Goal: Communication & Community: Ask a question

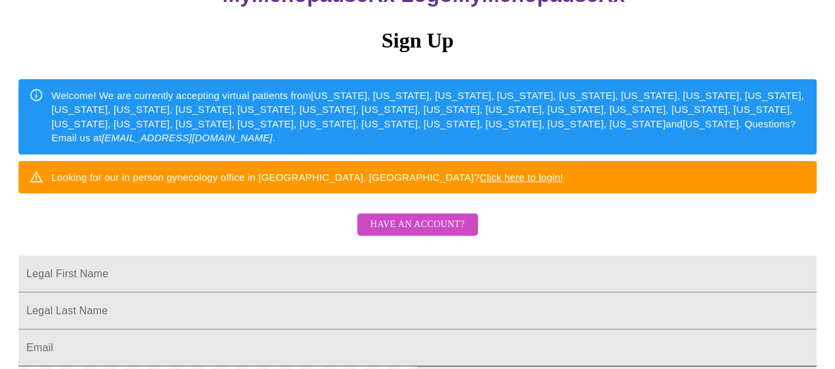
scroll to position [198, 0]
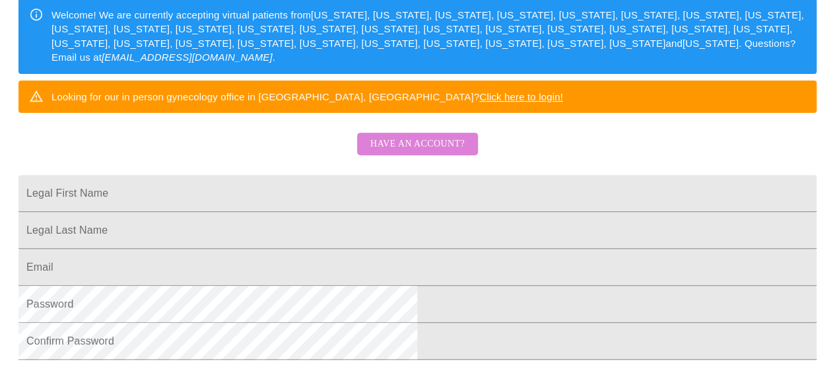
click at [423, 152] on span "Have an account?" at bounding box center [417, 144] width 94 height 16
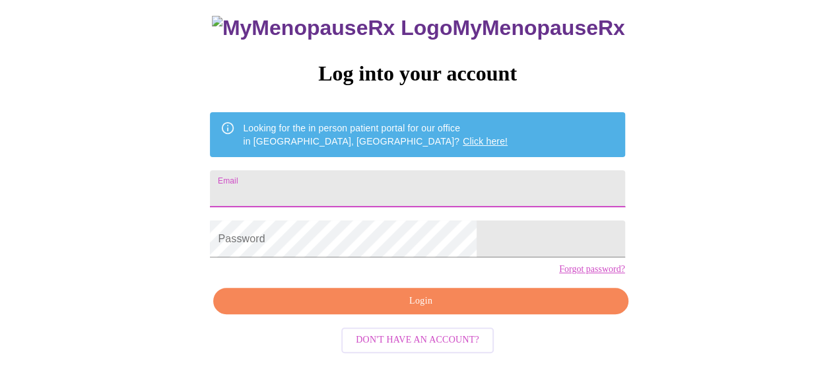
click at [343, 170] on input "Email" at bounding box center [417, 188] width 414 height 37
type input "[EMAIL_ADDRESS][DOMAIN_NAME]"
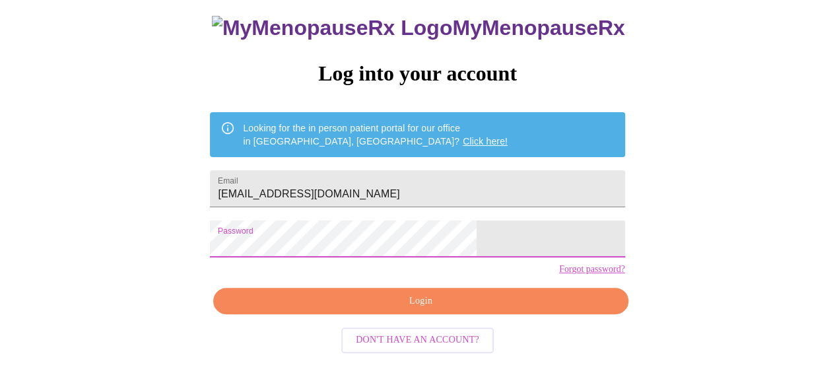
click at [406, 309] on span "Login" at bounding box center [420, 301] width 384 height 16
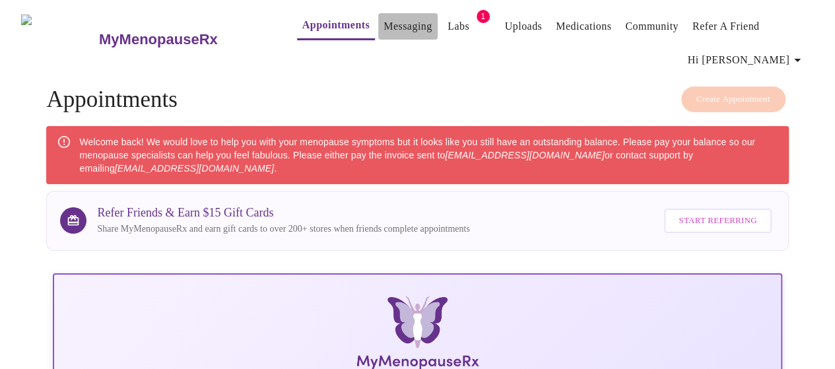
click at [383, 22] on link "Messaging" at bounding box center [407, 26] width 48 height 18
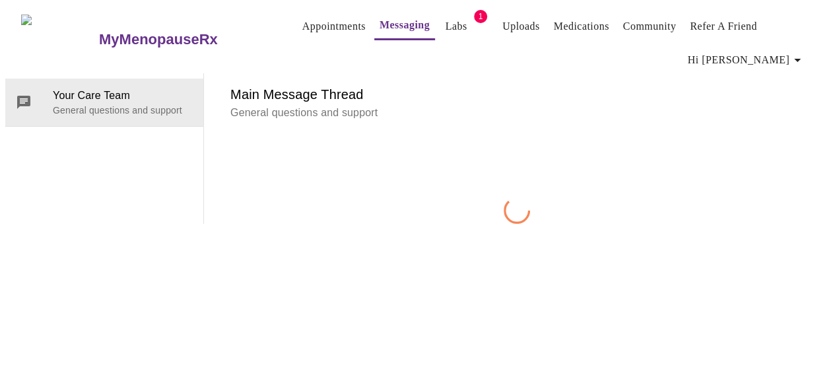
scroll to position [67, 0]
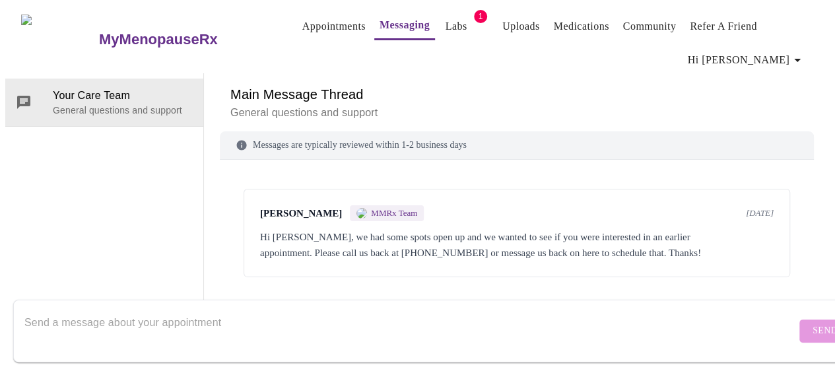
click at [133, 309] on textarea "Send a message about your appointment" at bounding box center [409, 330] width 771 height 42
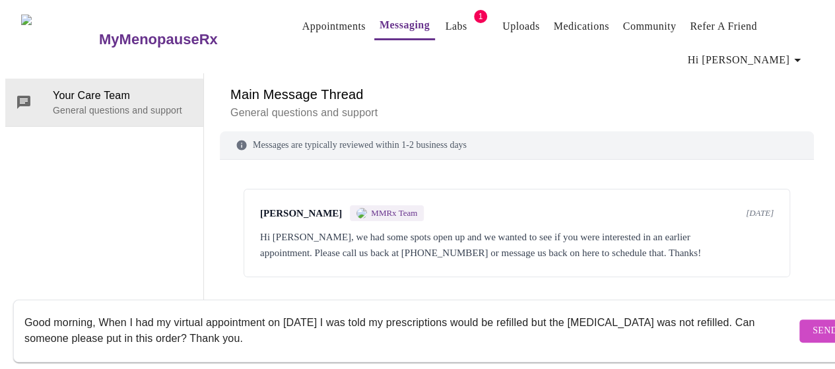
type textarea "Good morning, When I had my virtual appointment on [DATE] I was told my prescri…"
click at [799, 319] on button "Send" at bounding box center [824, 330] width 51 height 23
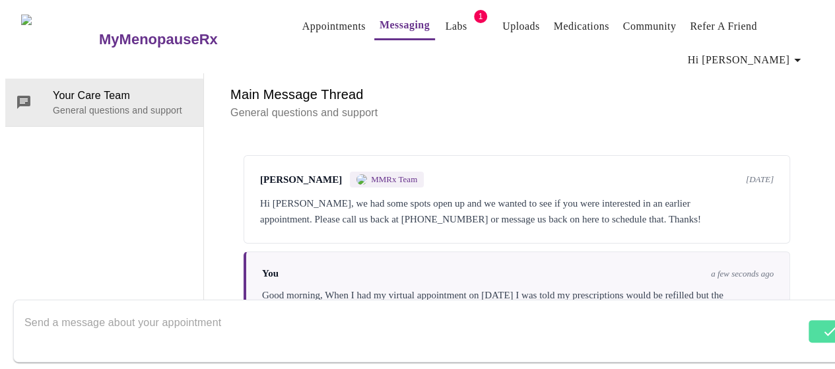
scroll to position [40, 0]
